Goal: Find specific page/section

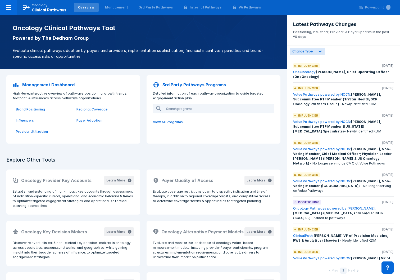
click at [37, 110] on p "Brand Positioning" at bounding box center [43, 109] width 54 height 5
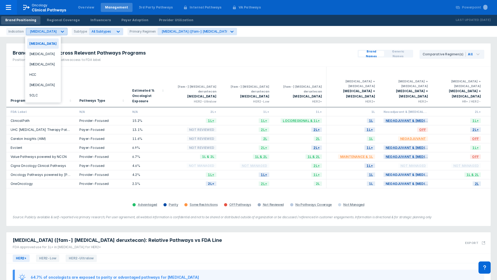
click at [61, 31] on icon at bounding box center [62, 32] width 3 height 2
click at [40, 94] on div "SCLC" at bounding box center [42, 95] width 31 height 10
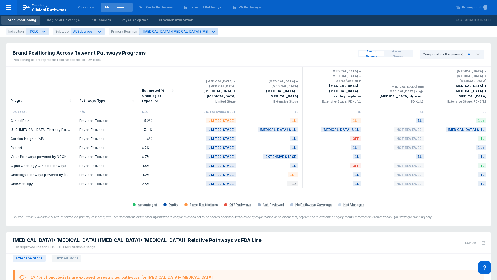
click at [163, 31] on div "[MEDICAL_DATA]+[MEDICAL_DATA] ([MEDICAL_DATA]+[MEDICAL_DATA])" at bounding box center [200, 31] width 115 height 4
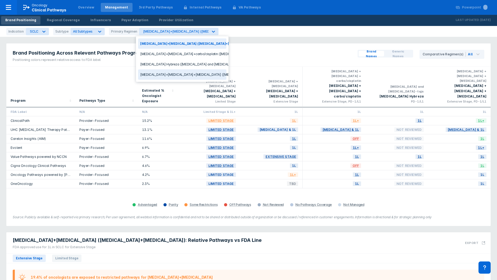
click at [165, 73] on div "Tecentriq+etoposide+carboplatin (atezolizumab+carboplatin+etoposide)" at bounding box center [182, 74] width 88 height 10
